Goal: Information Seeking & Learning: Learn about a topic

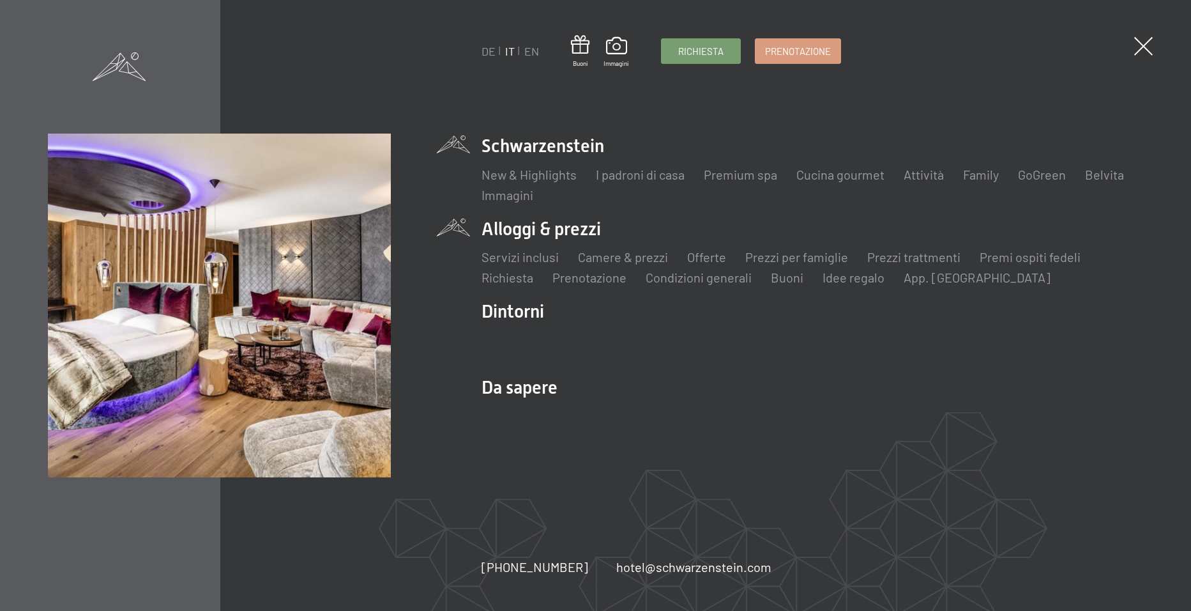
click at [492, 227] on li "Alloggi & prezzi Servizi inclusi Camere & prezzi Lista Offerte Lista Prezzi per…" at bounding box center [813, 252] width 662 height 70
click at [1022, 261] on link "Premi ospiti fedeli" at bounding box center [1030, 256] width 101 height 15
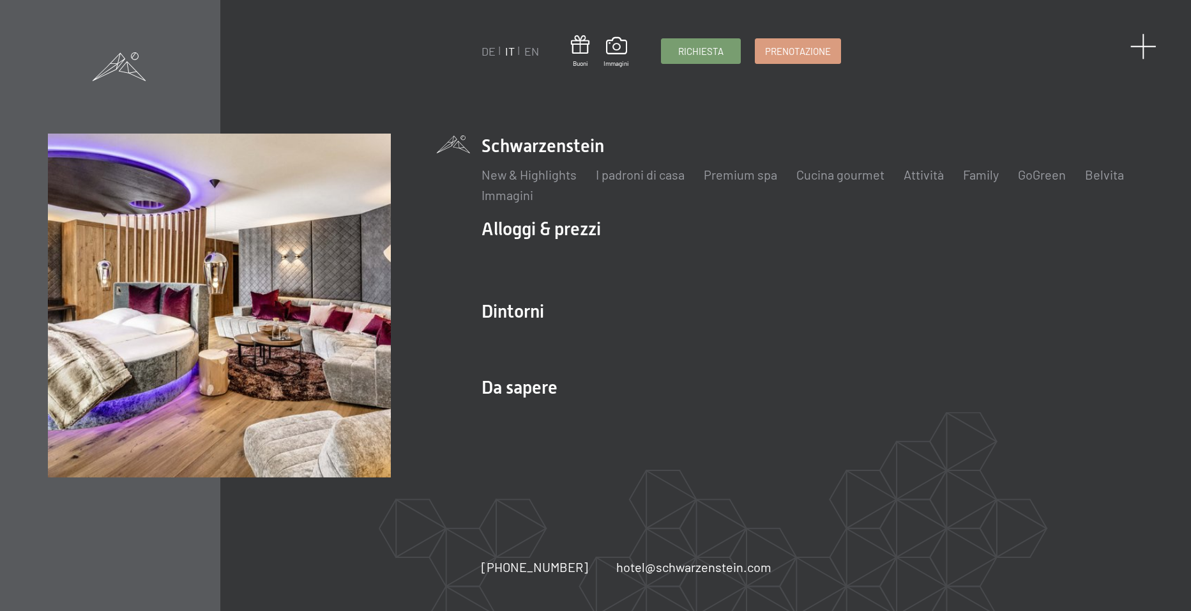
click at [1146, 43] on span at bounding box center [1143, 46] width 26 height 26
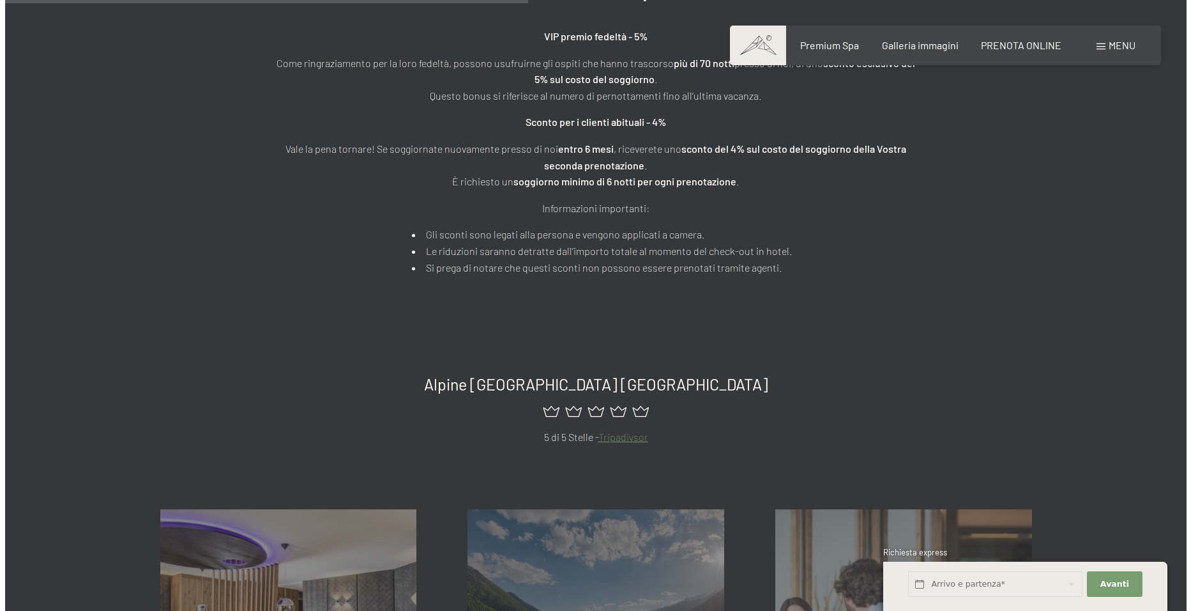
scroll to position [575, 0]
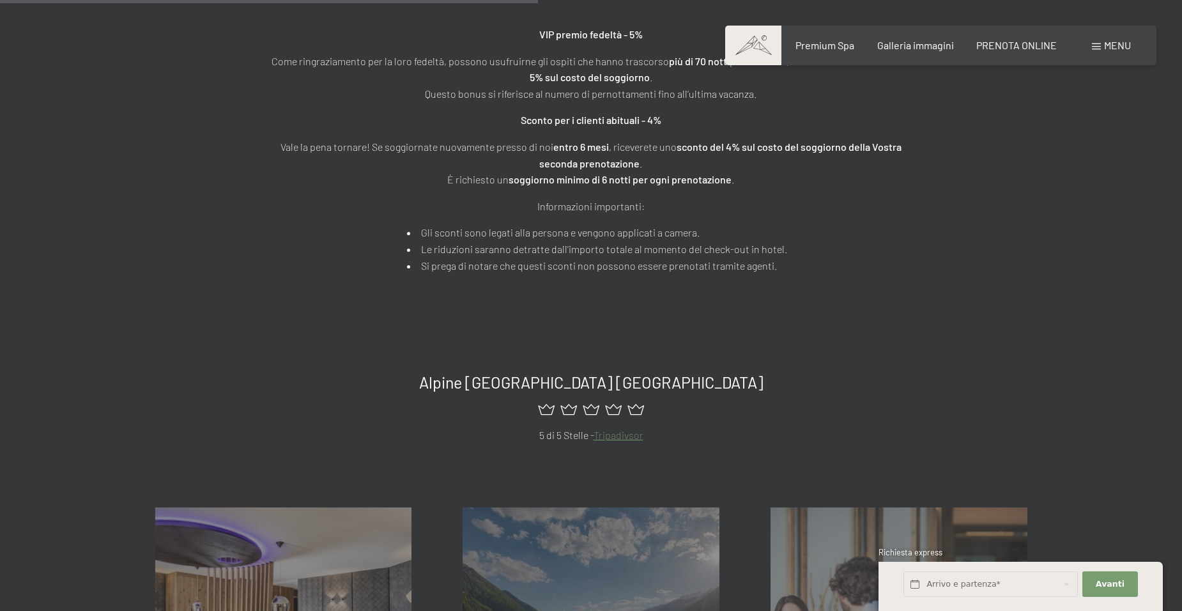
click at [1111, 47] on span "Menu" at bounding box center [1117, 45] width 27 height 12
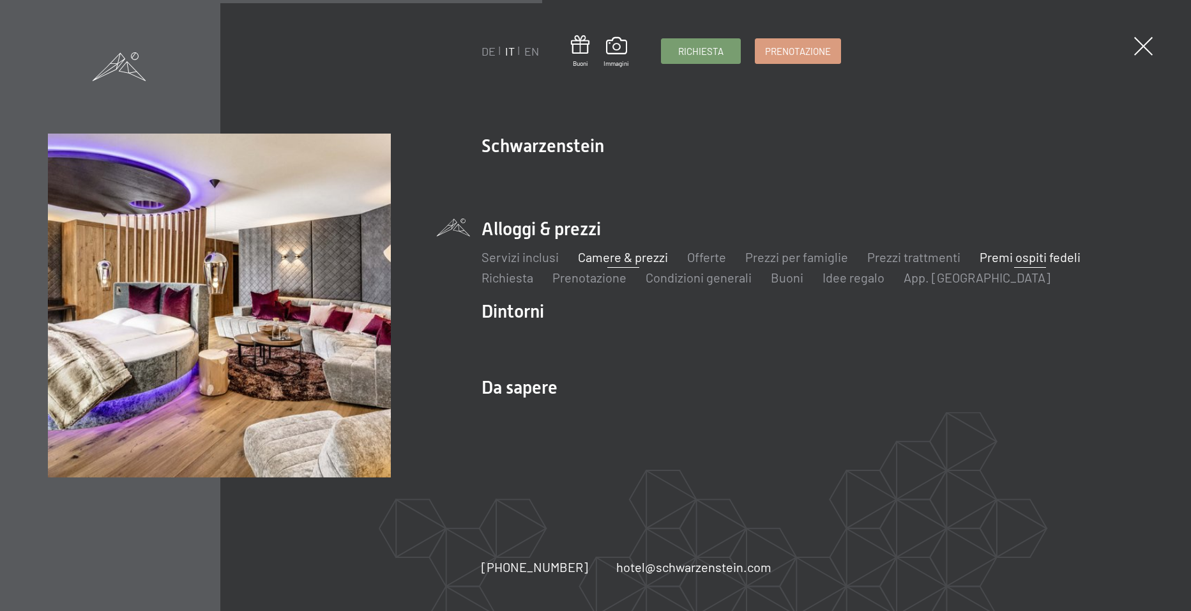
click at [643, 254] on link "Camere & prezzi" at bounding box center [623, 256] width 90 height 15
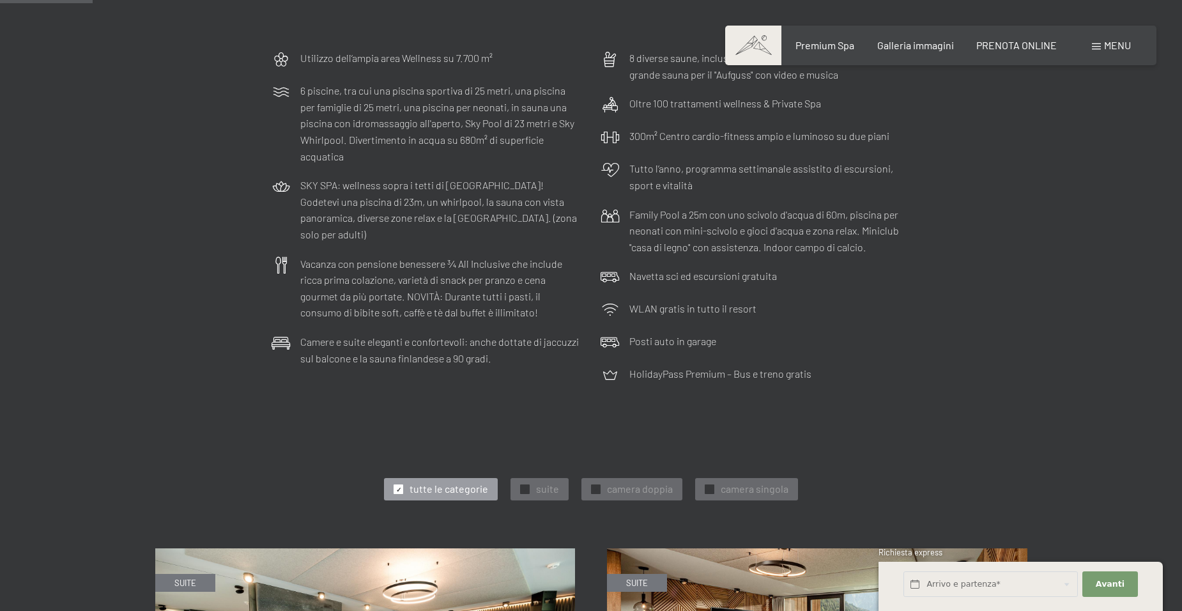
scroll to position [319, 0]
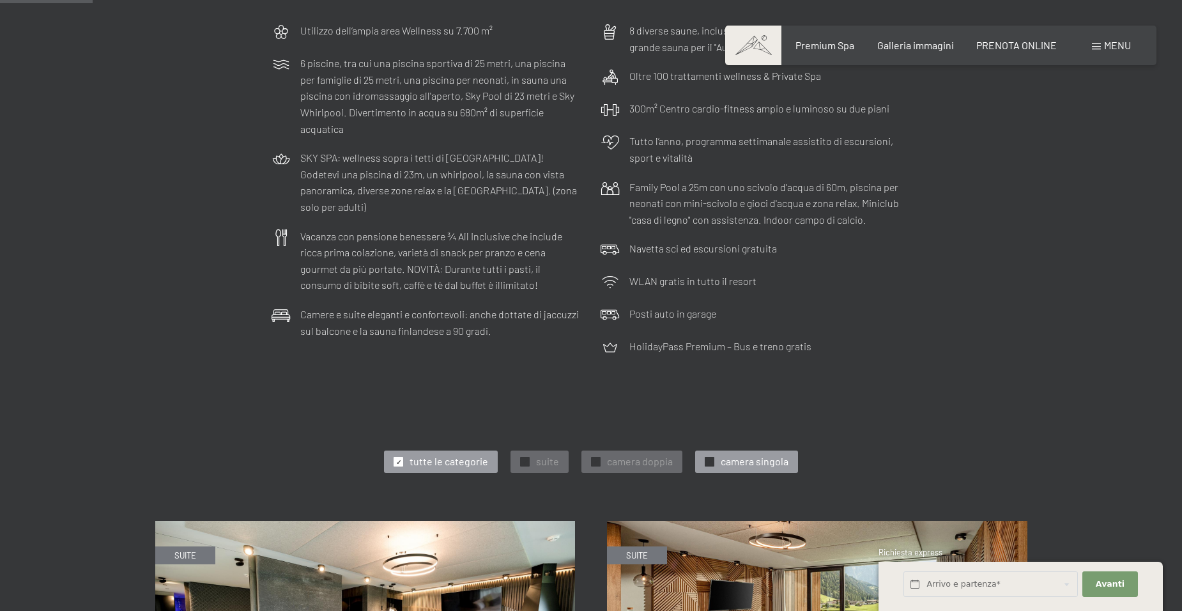
click at [755, 455] on span "camera singola" at bounding box center [754, 461] width 68 height 14
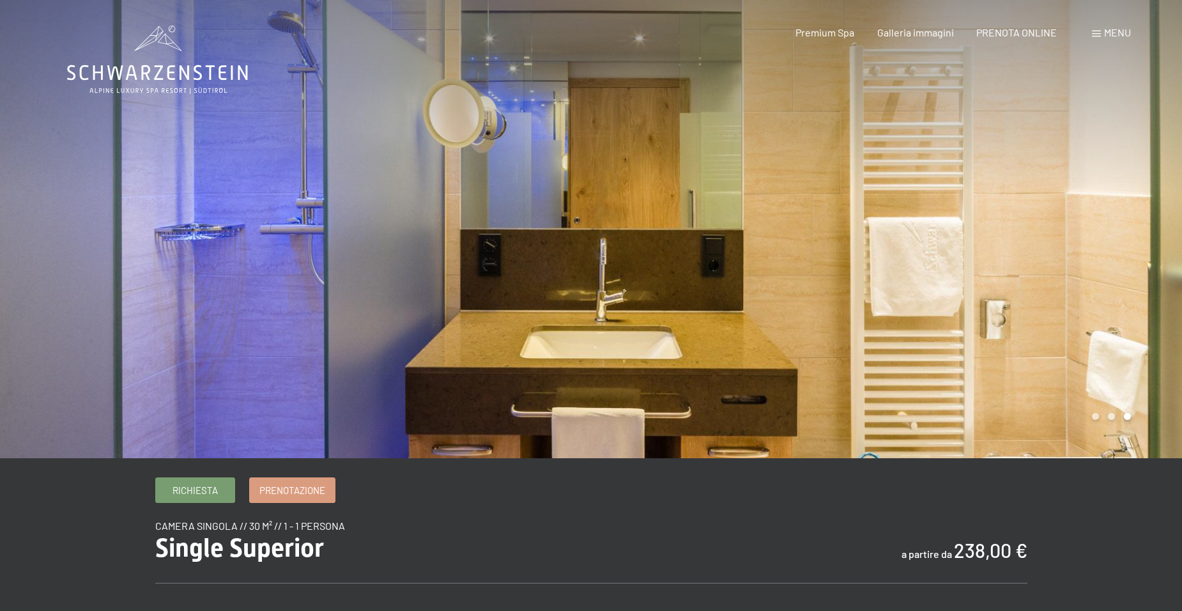
click at [1126, 280] on div at bounding box center [886, 229] width 591 height 458
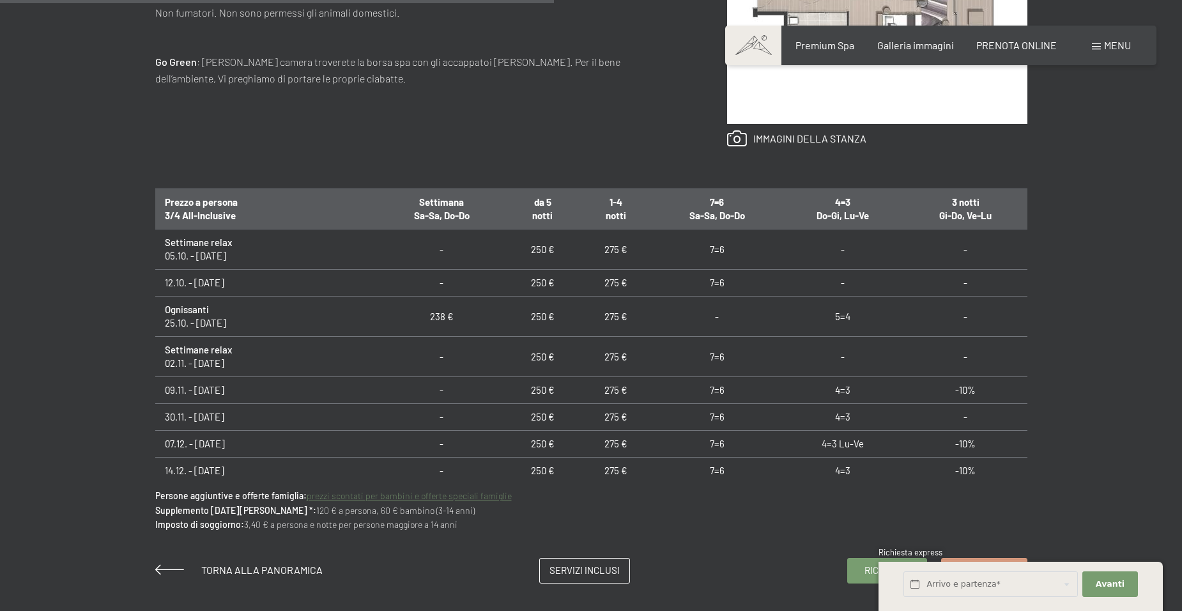
scroll to position [766, 0]
